Goal: Task Accomplishment & Management: Manage account settings

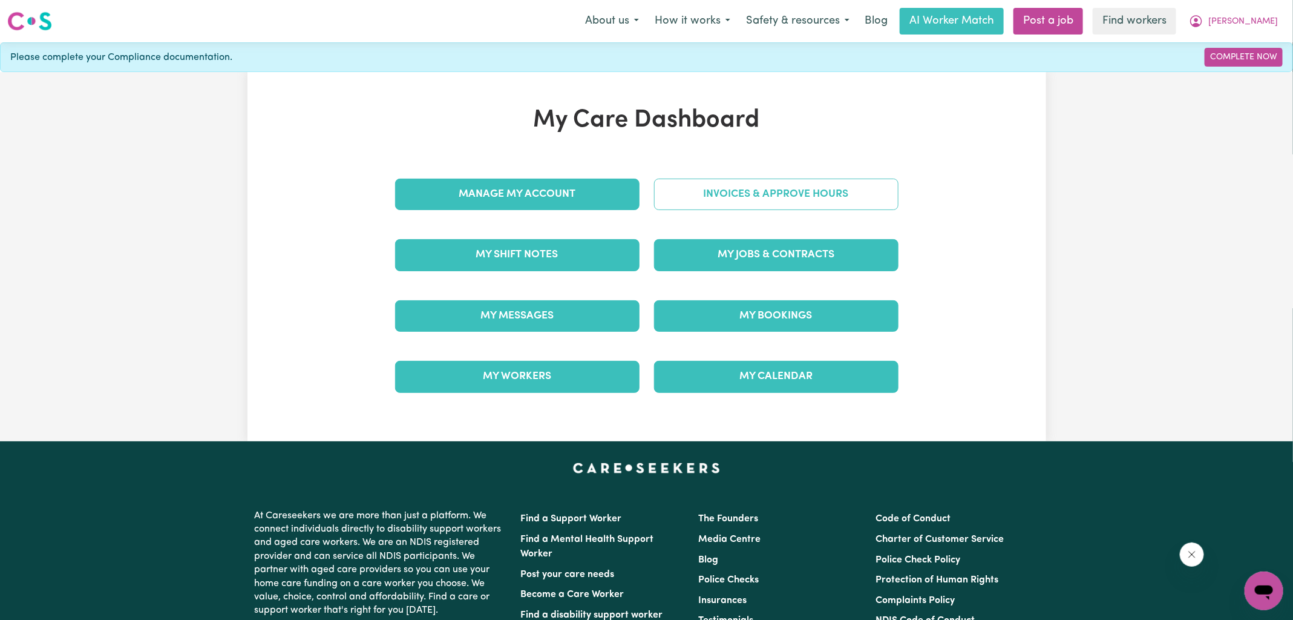
click at [712, 202] on link "Invoices & Approve Hours" at bounding box center [776, 194] width 244 height 31
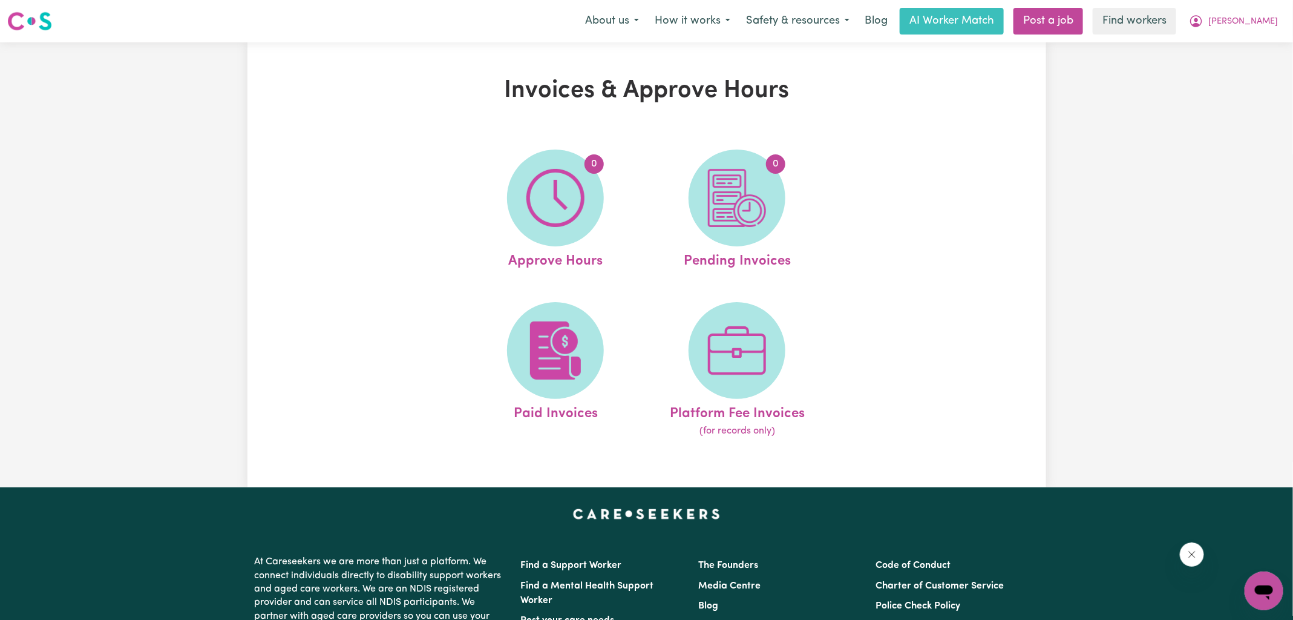
click at [580, 206] on img at bounding box center [556, 198] width 58 height 58
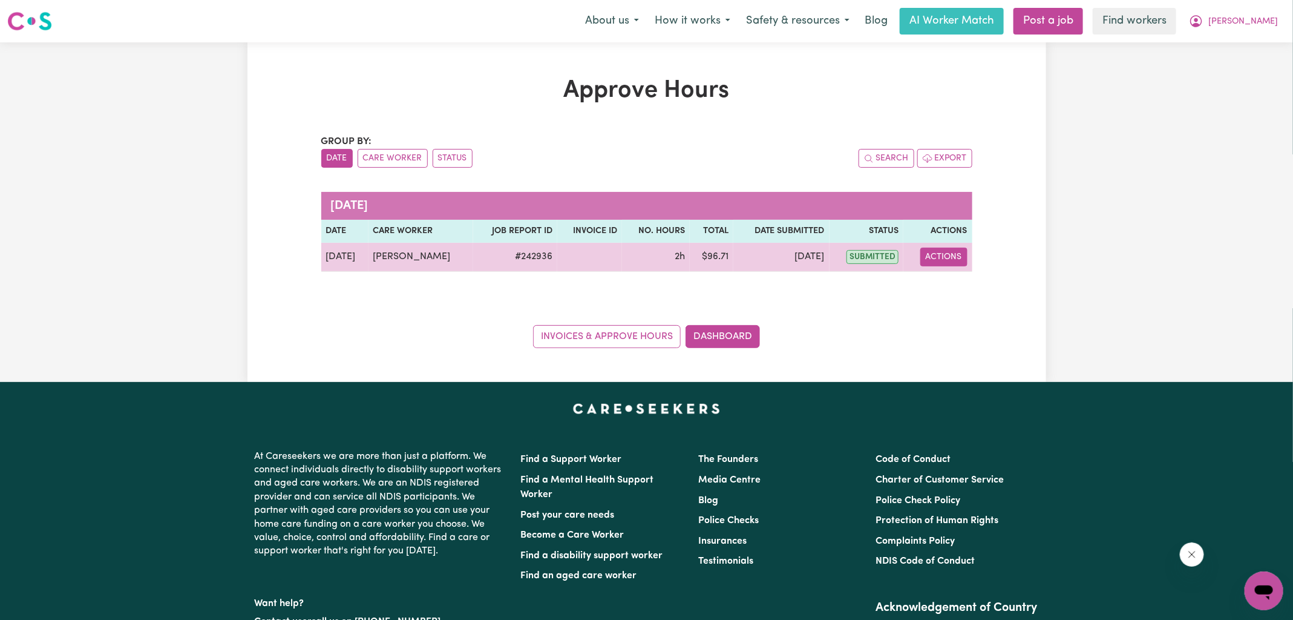
click at [940, 255] on button "Actions" at bounding box center [944, 257] width 47 height 19
click at [943, 281] on link "View Job Report" at bounding box center [974, 284] width 103 height 24
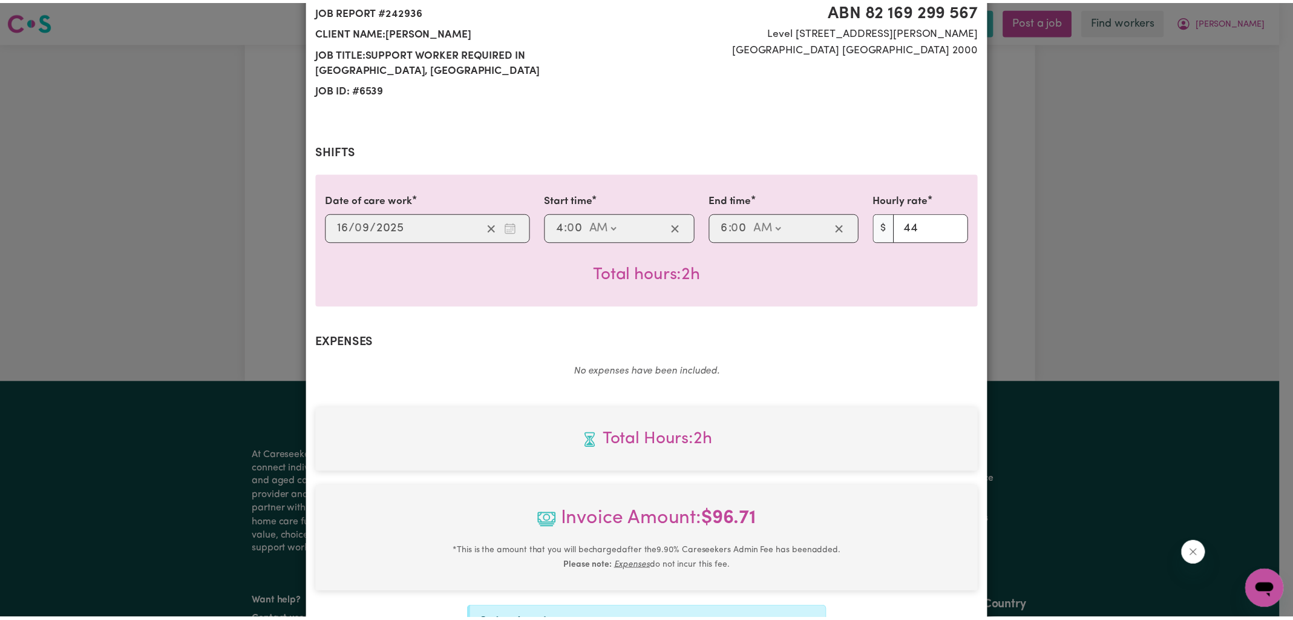
scroll to position [311, 0]
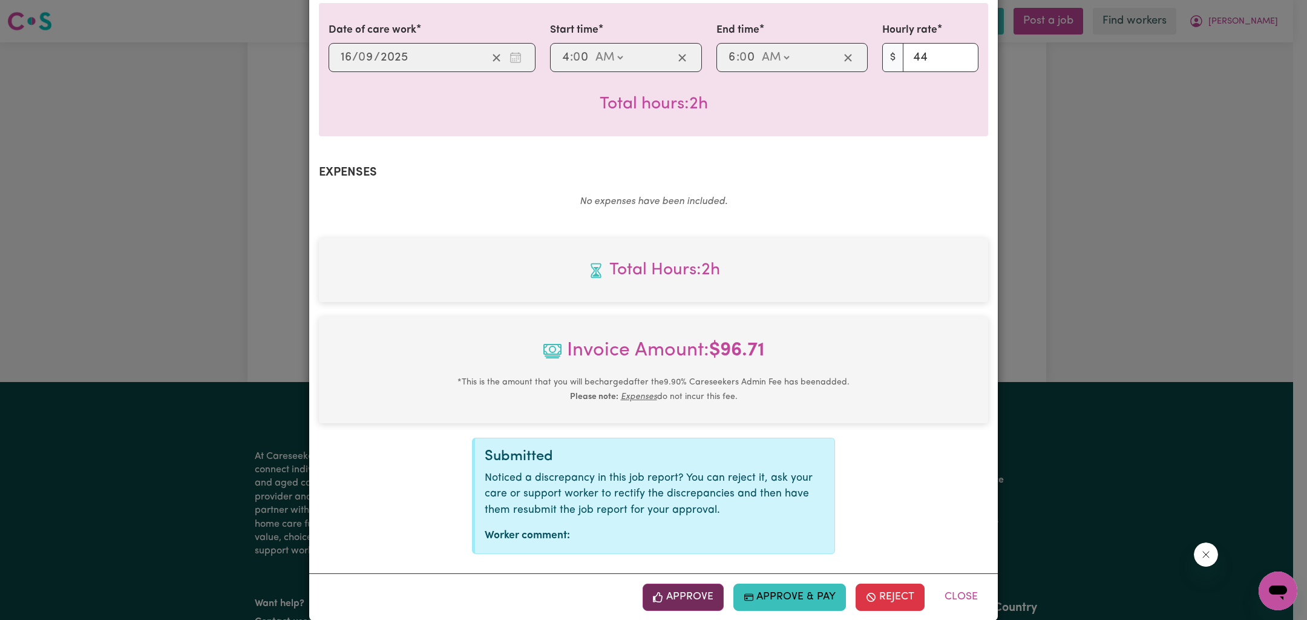
click at [685, 583] on button "Approve" at bounding box center [683, 596] width 81 height 27
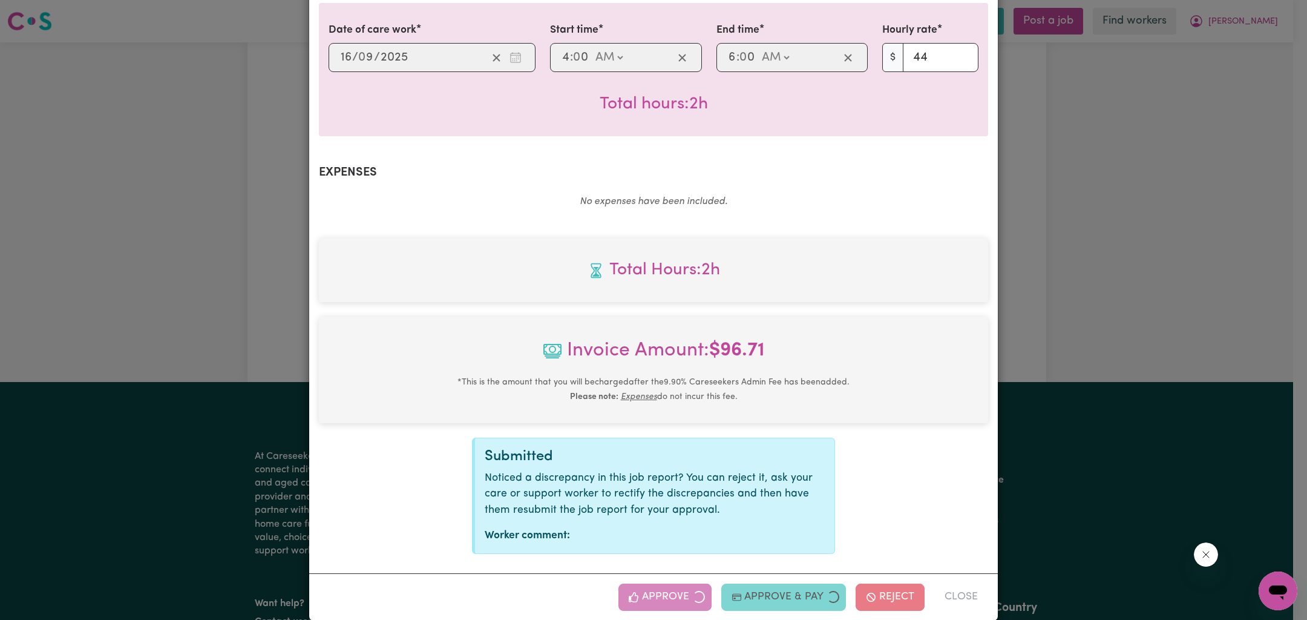
click at [1049, 407] on div "Job Report # 242936 - [PERSON_NAME] Summary Job report # 242936 Client name: [P…" at bounding box center [653, 310] width 1307 height 620
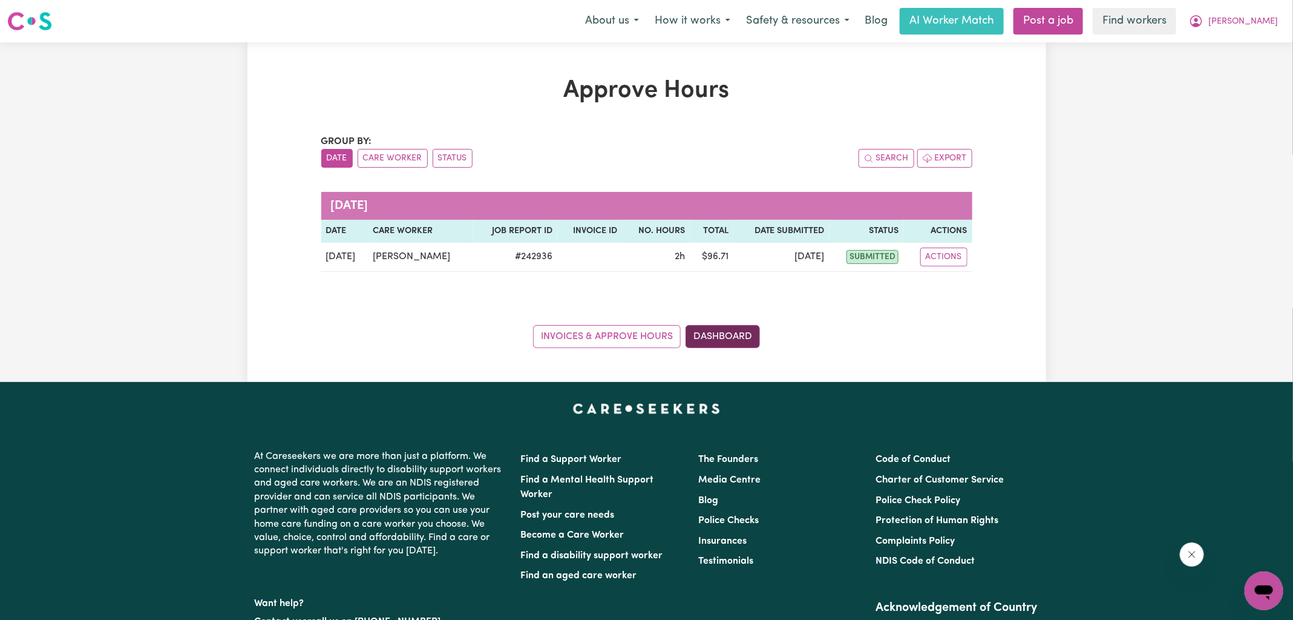
click at [741, 341] on link "Dashboard" at bounding box center [723, 336] width 74 height 23
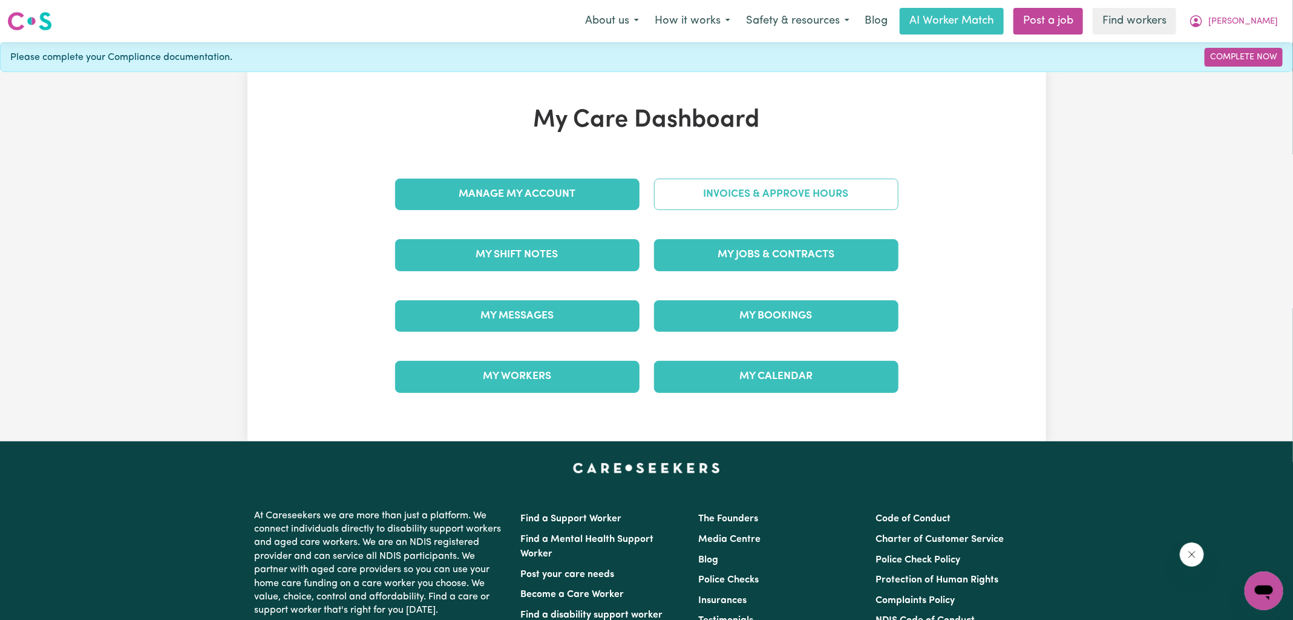
click at [759, 179] on link "Invoices & Approve Hours" at bounding box center [776, 194] width 244 height 31
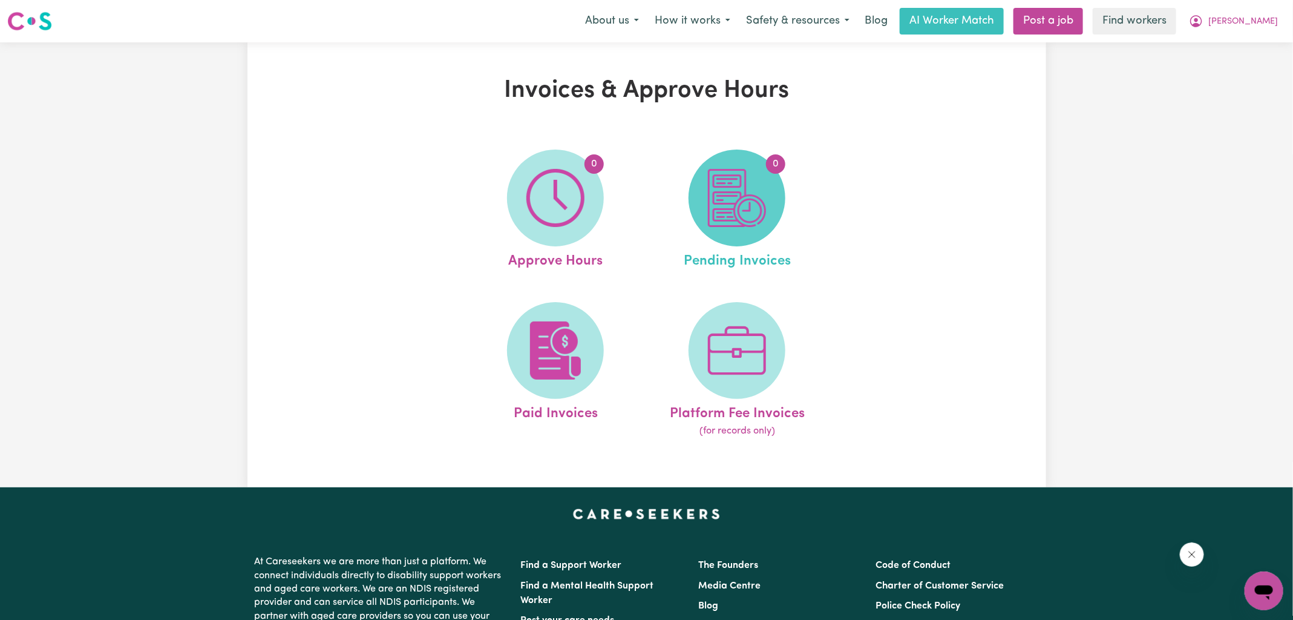
click at [756, 196] on img at bounding box center [737, 198] width 58 height 58
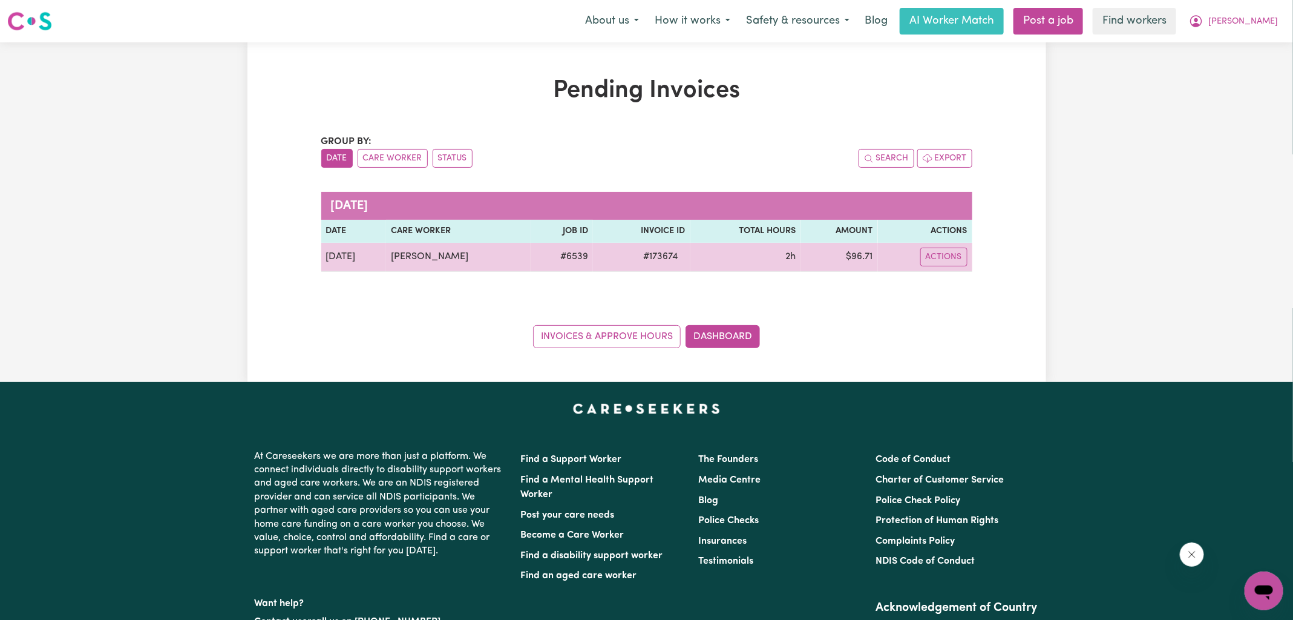
click at [649, 254] on span "# 173674" at bounding box center [661, 256] width 49 height 15
drag, startPoint x: 649, startPoint y: 254, endPoint x: 671, endPoint y: 254, distance: 21.8
click at [649, 254] on span "# 173674" at bounding box center [661, 256] width 49 height 15
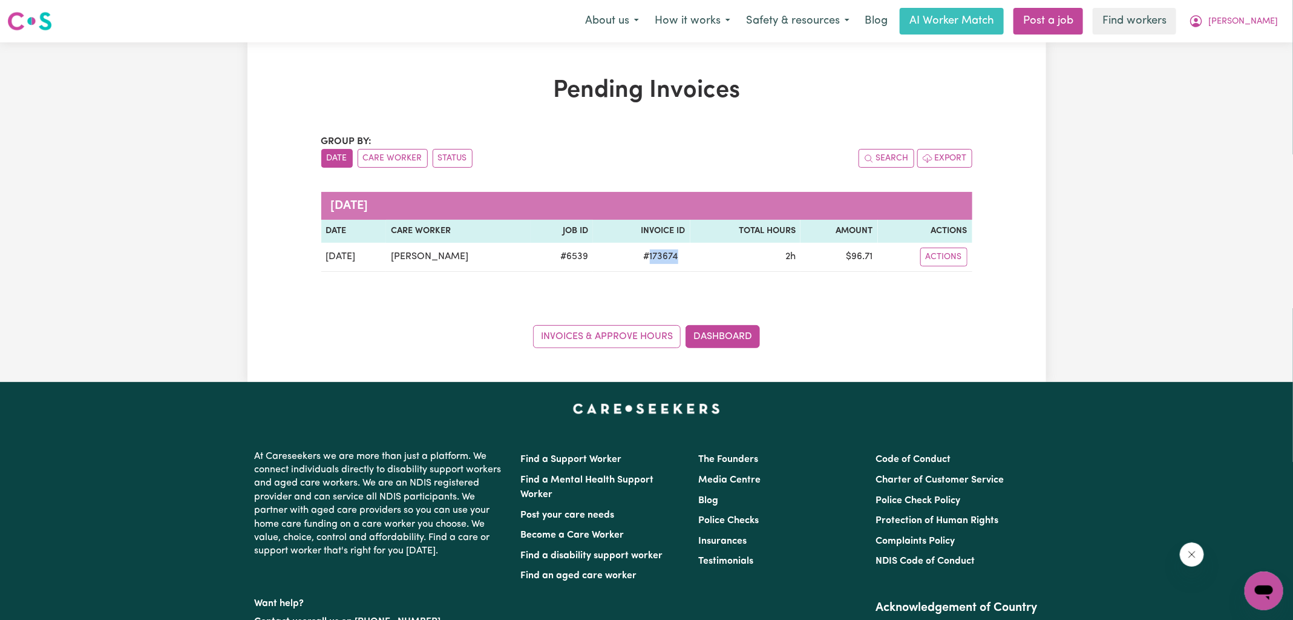
copy span "173674"
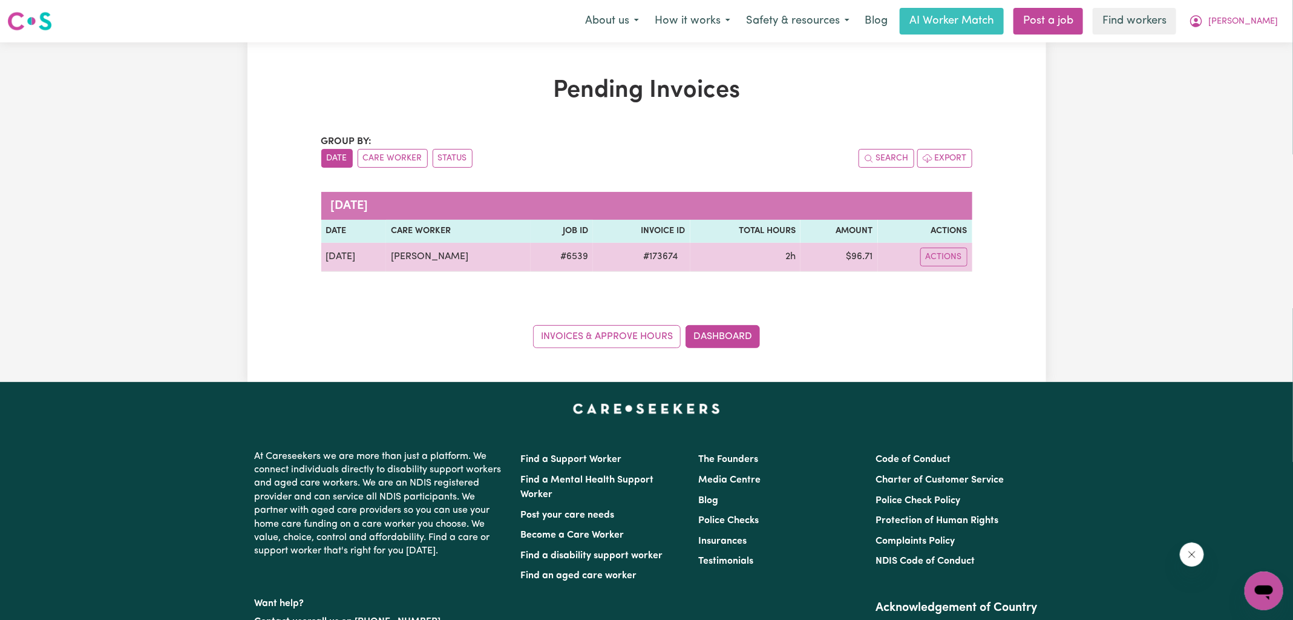
click at [850, 251] on td "$ 96.71" at bounding box center [839, 257] width 77 height 29
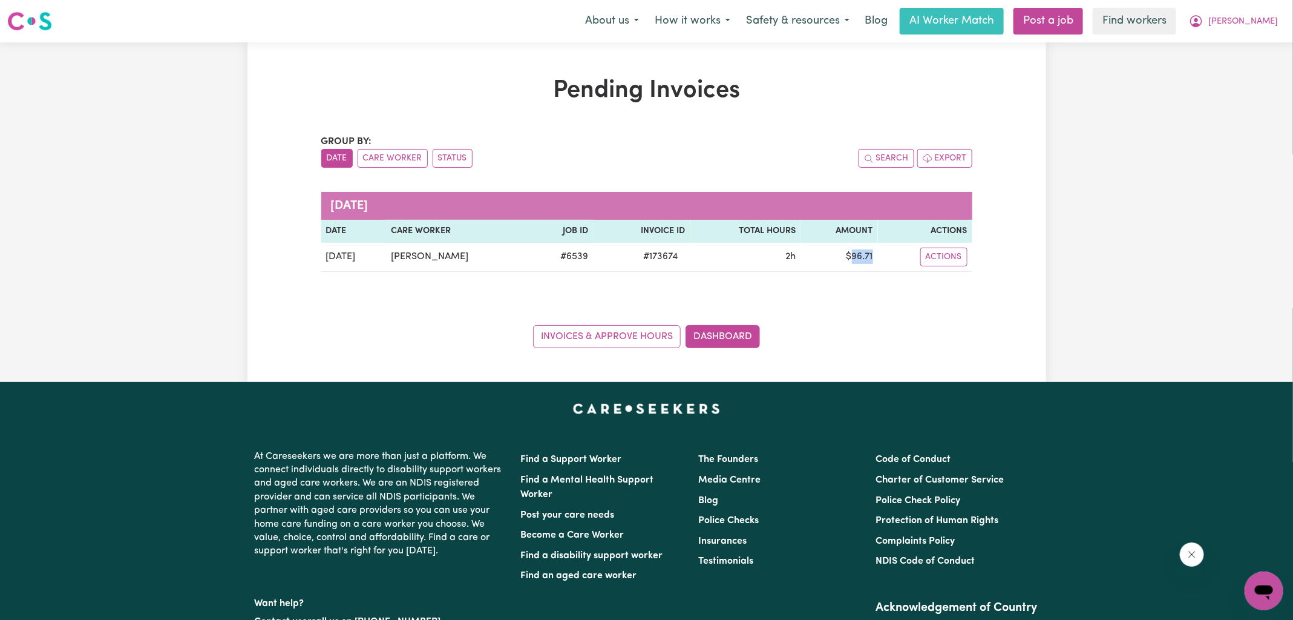
copy td "96.71"
click at [1203, 24] on icon "My Account" at bounding box center [1196, 21] width 12 height 12
click at [1242, 68] on link "Logout" at bounding box center [1238, 69] width 96 height 23
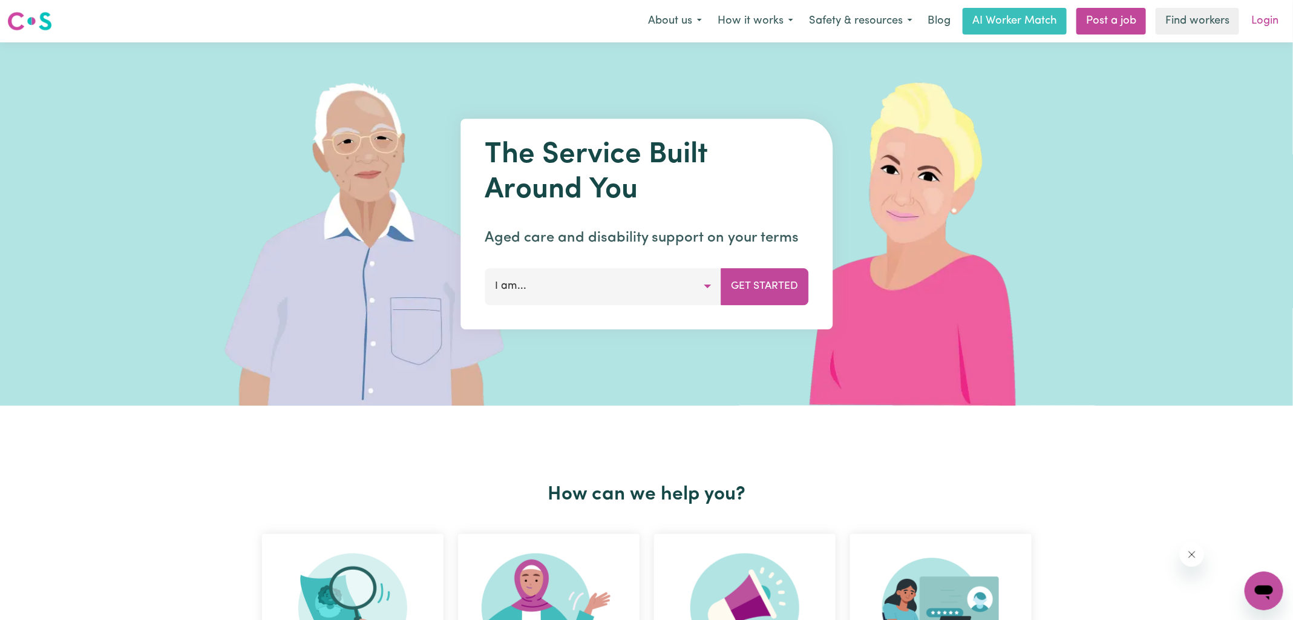
click at [1262, 27] on link "Login" at bounding box center [1265, 21] width 42 height 27
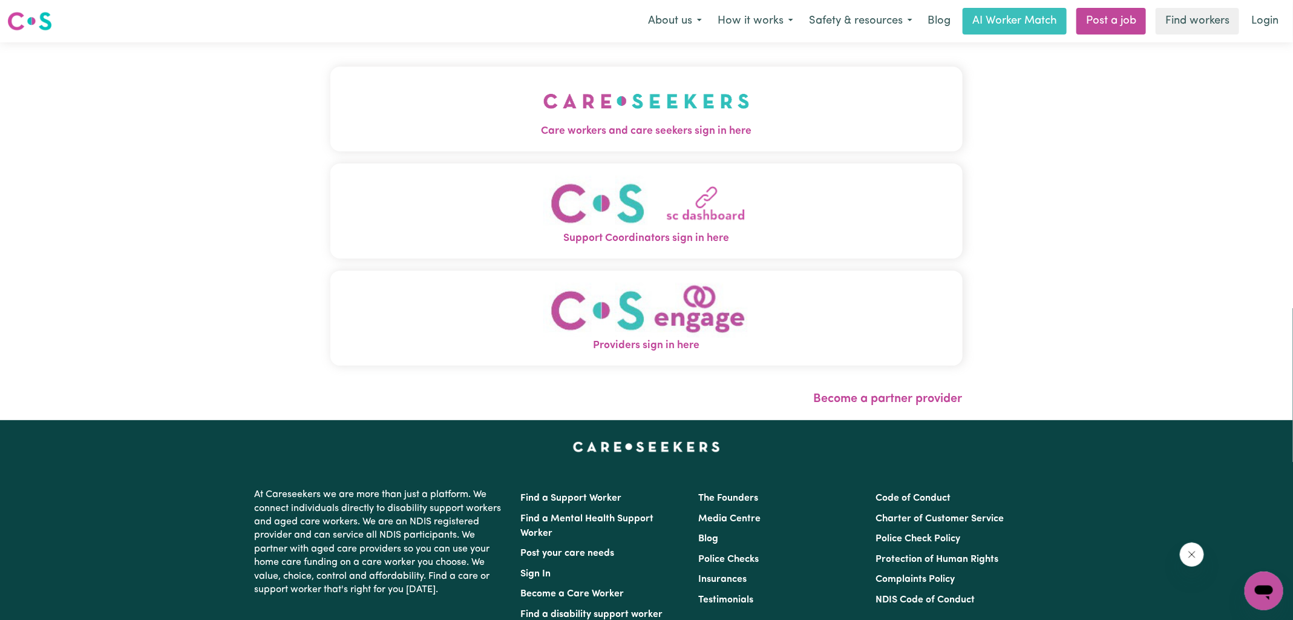
click at [680, 139] on button "Care workers and care seekers sign in here" at bounding box center [646, 109] width 632 height 85
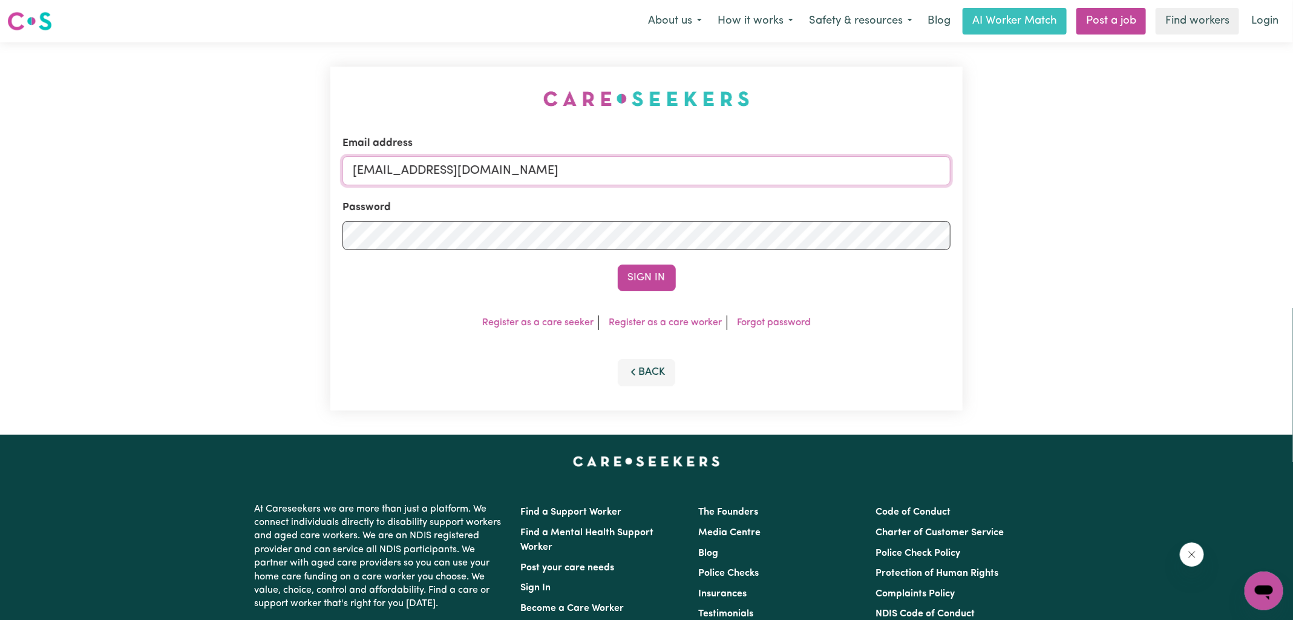
drag, startPoint x: 413, startPoint y: 171, endPoint x: 1077, endPoint y: 258, distance: 669.6
click at [1077, 258] on div "Email address [EMAIL_ADDRESS][DOMAIN_NAME] Password Sign In Register as a care …" at bounding box center [646, 238] width 1293 height 392
type input "[EMAIL_ADDRESS][DOMAIN_NAME]"
click at [618, 264] on button "Sign In" at bounding box center [647, 277] width 58 height 27
